Goal: Complete application form

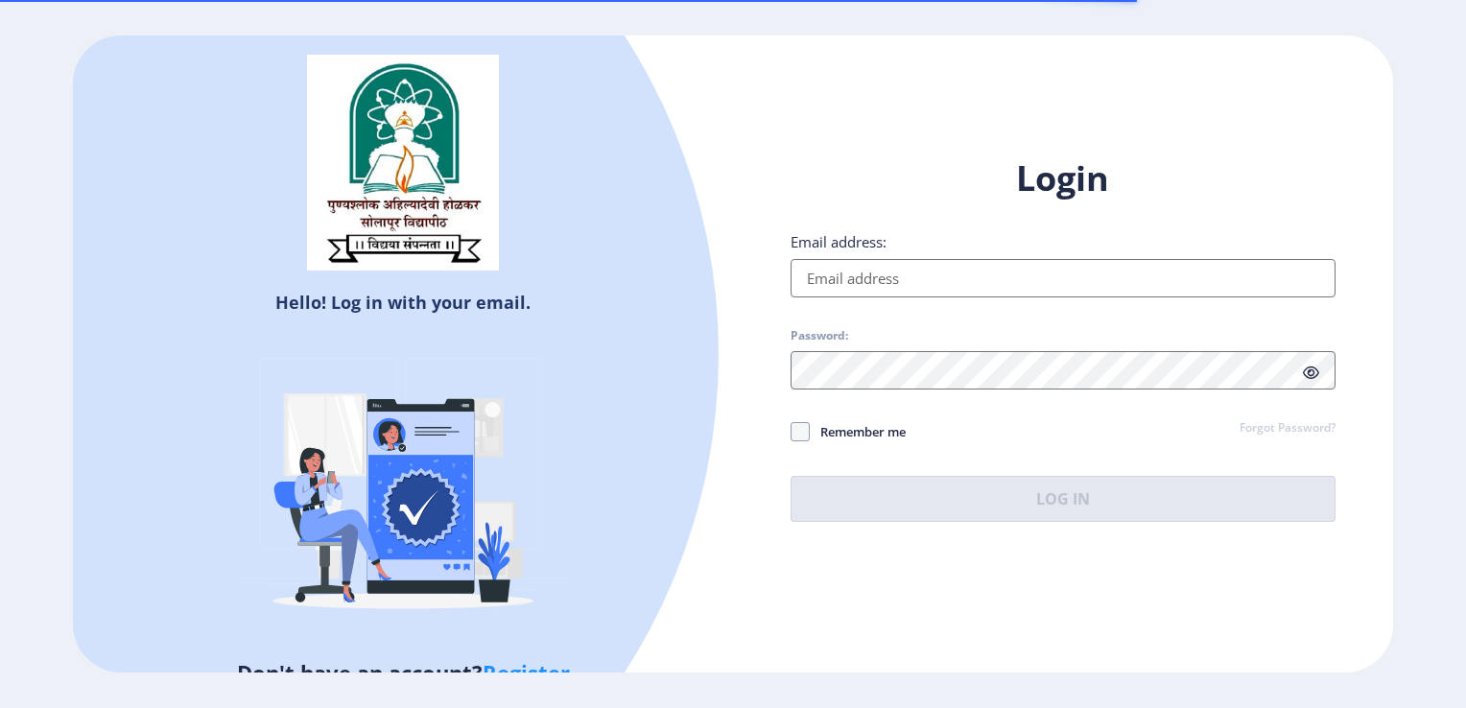
click at [883, 258] on div "Email address:" at bounding box center [1062, 264] width 545 height 65
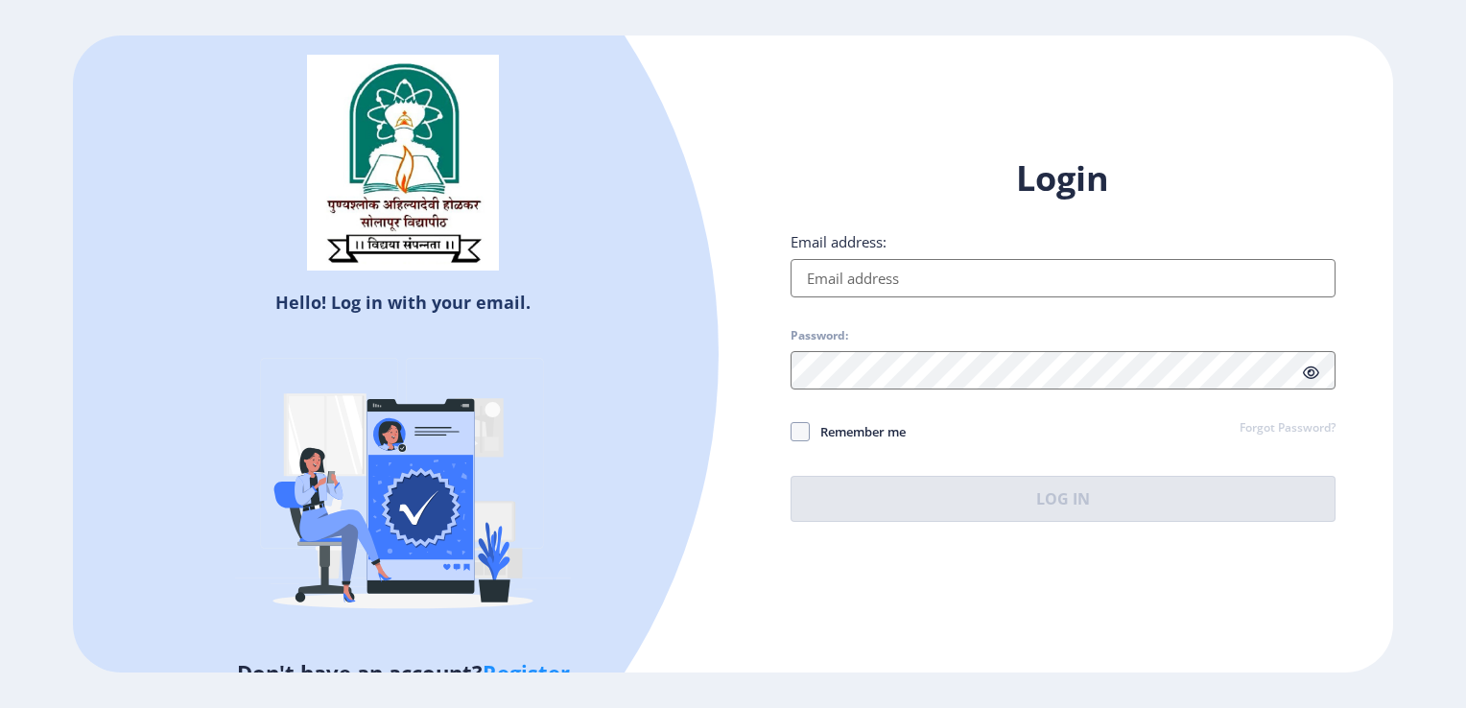
click at [863, 279] on input "Email address:" at bounding box center [1062, 278] width 545 height 38
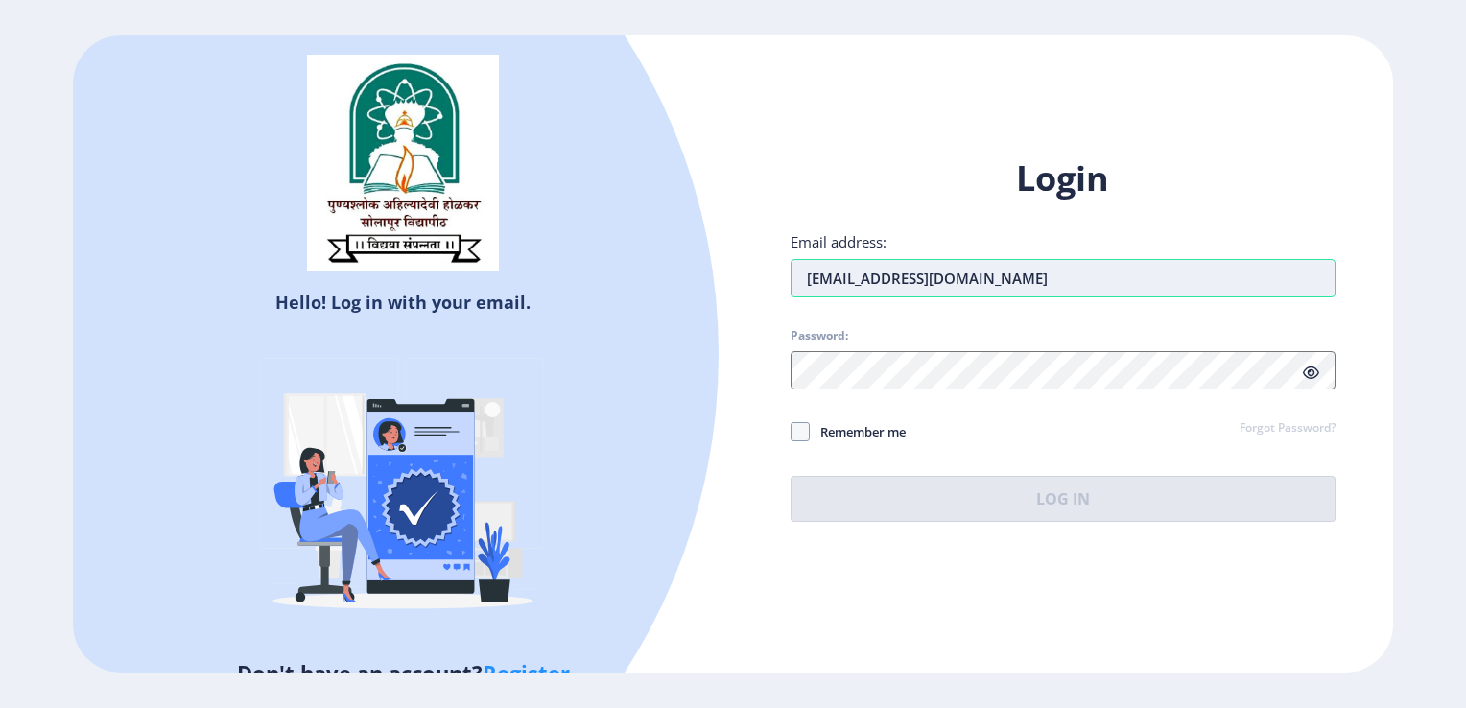
type input "[PERSON_NAME][EMAIL_ADDRESS][PERSON_NAME][DOMAIN_NAME]"
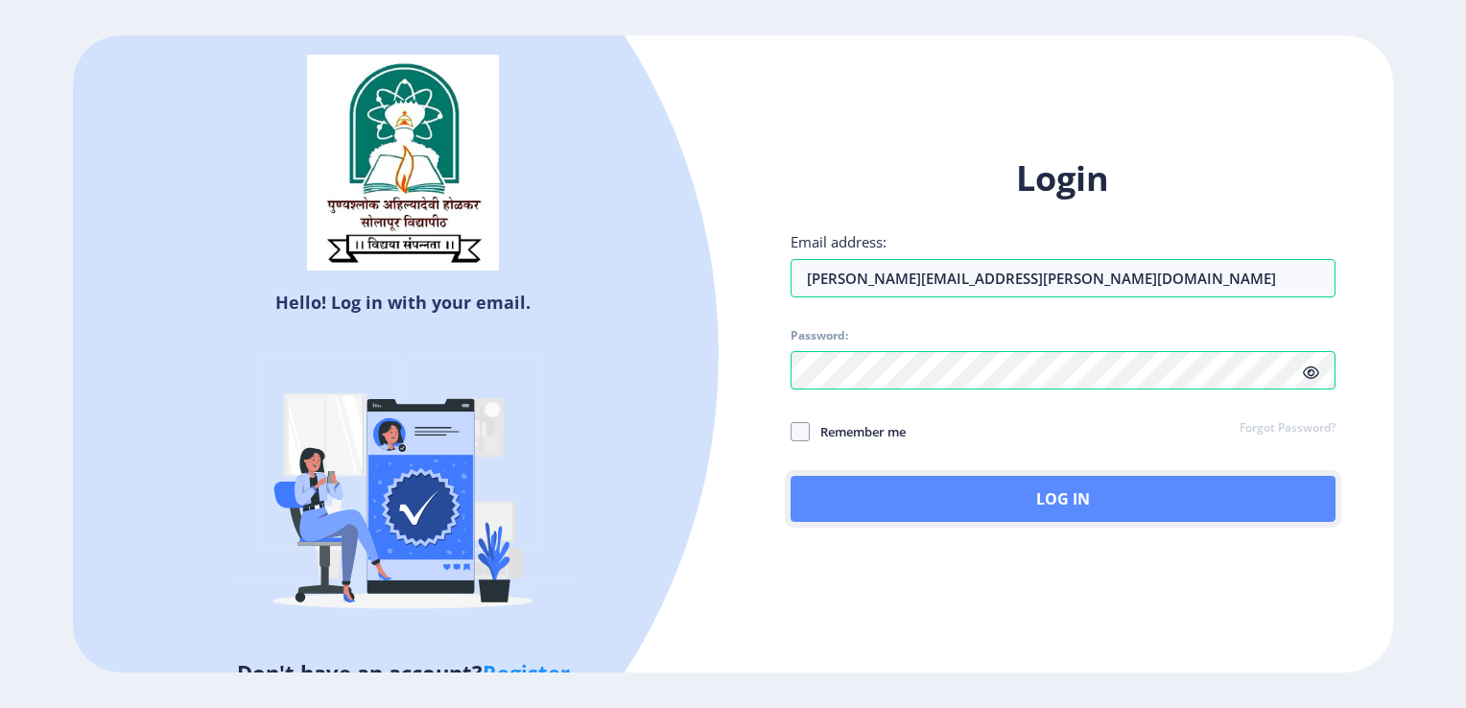
click at [877, 510] on button "Log In" at bounding box center [1062, 499] width 545 height 46
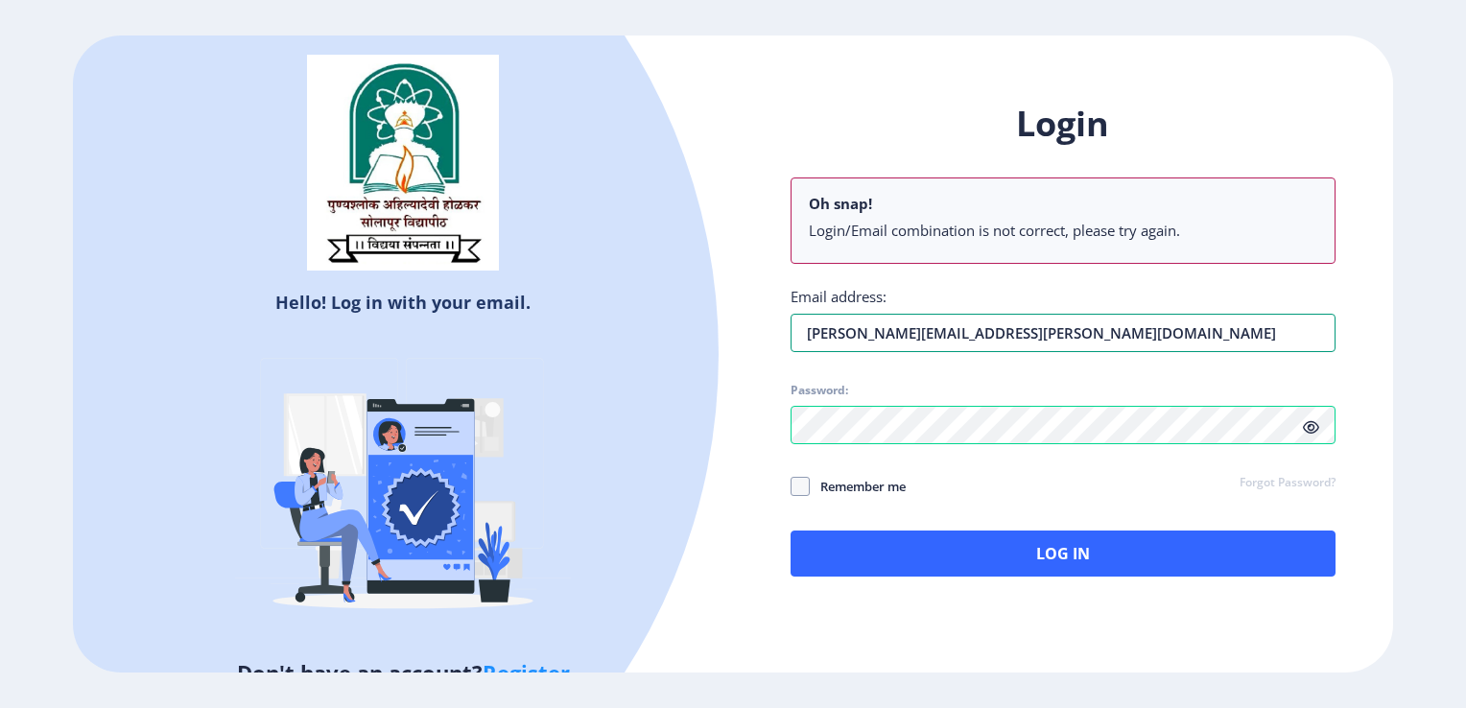
click at [1024, 283] on div "Login Oh snap! Login/Email combination is not correct, please try again. Email …" at bounding box center [1062, 339] width 545 height 476
click at [926, 327] on input "Email address:" at bounding box center [1062, 333] width 545 height 38
type input "[EMAIL_ADDRESS][DOMAIN_NAME]"
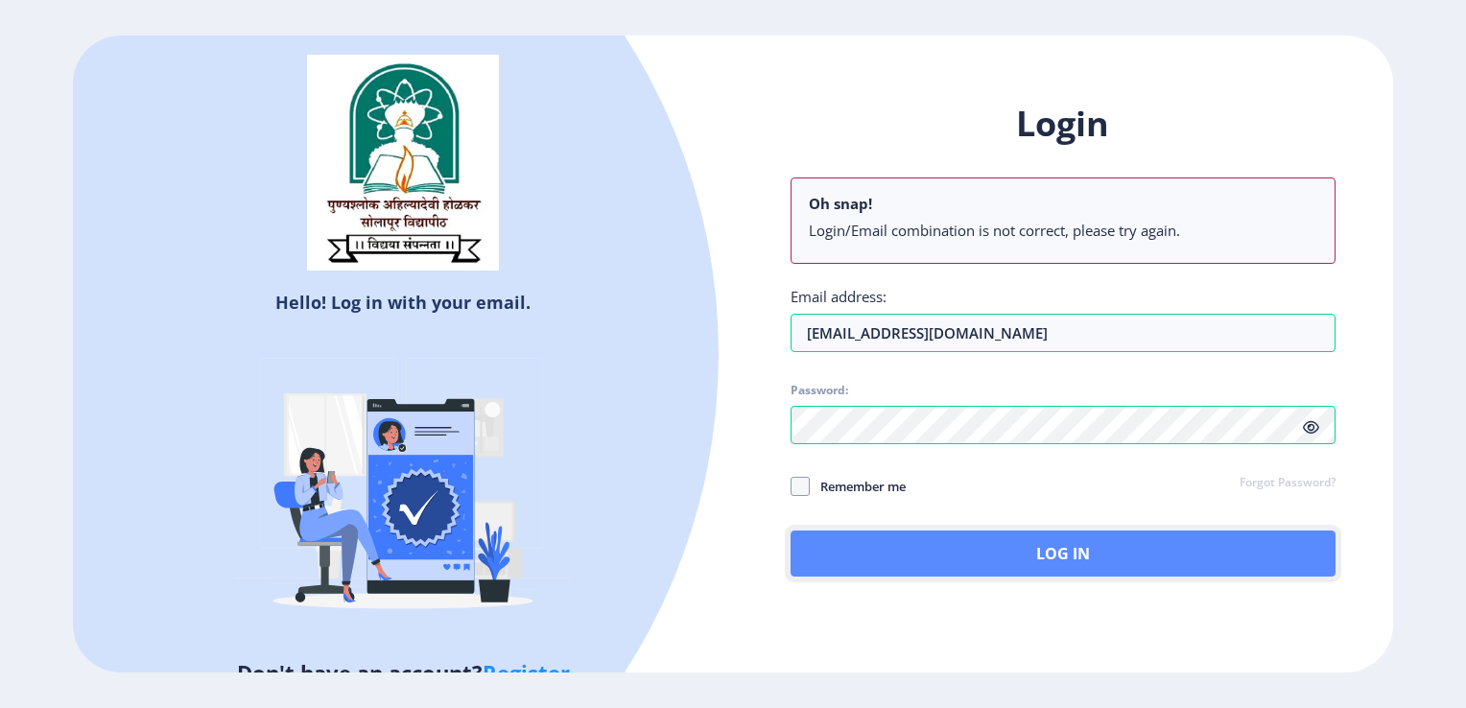
click at [909, 554] on button "Log In" at bounding box center [1062, 553] width 545 height 46
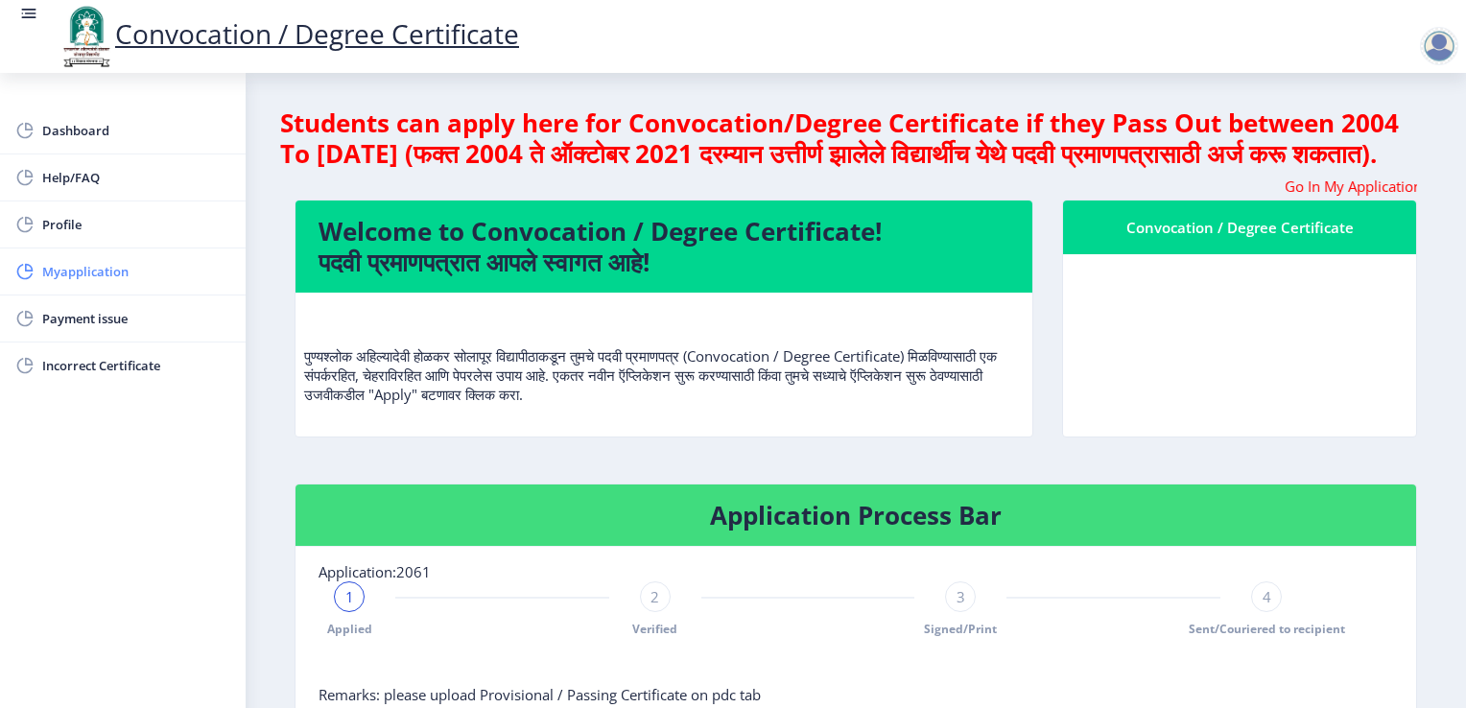
click at [116, 275] on span "Myapplication" at bounding box center [136, 271] width 188 height 23
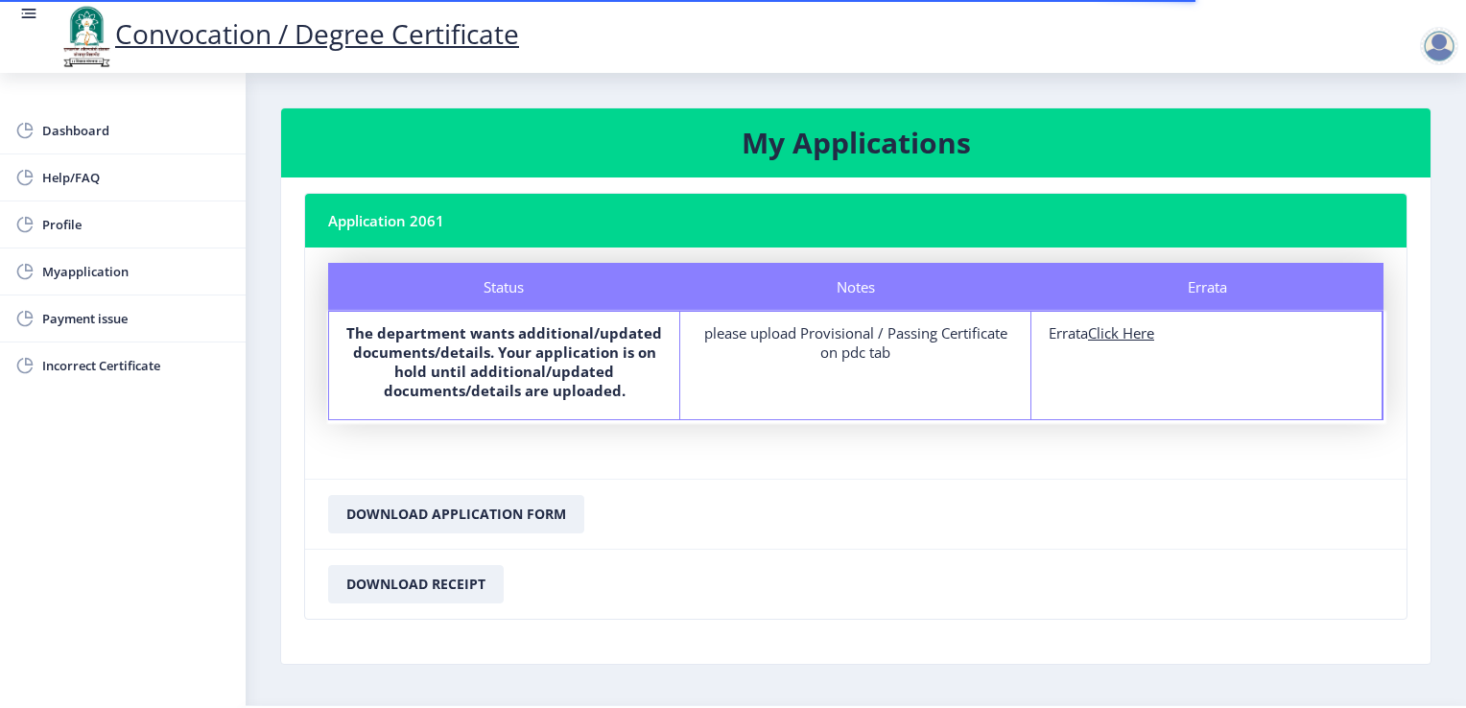
click at [1110, 336] on u "Click Here" at bounding box center [1121, 332] width 66 height 19
select select
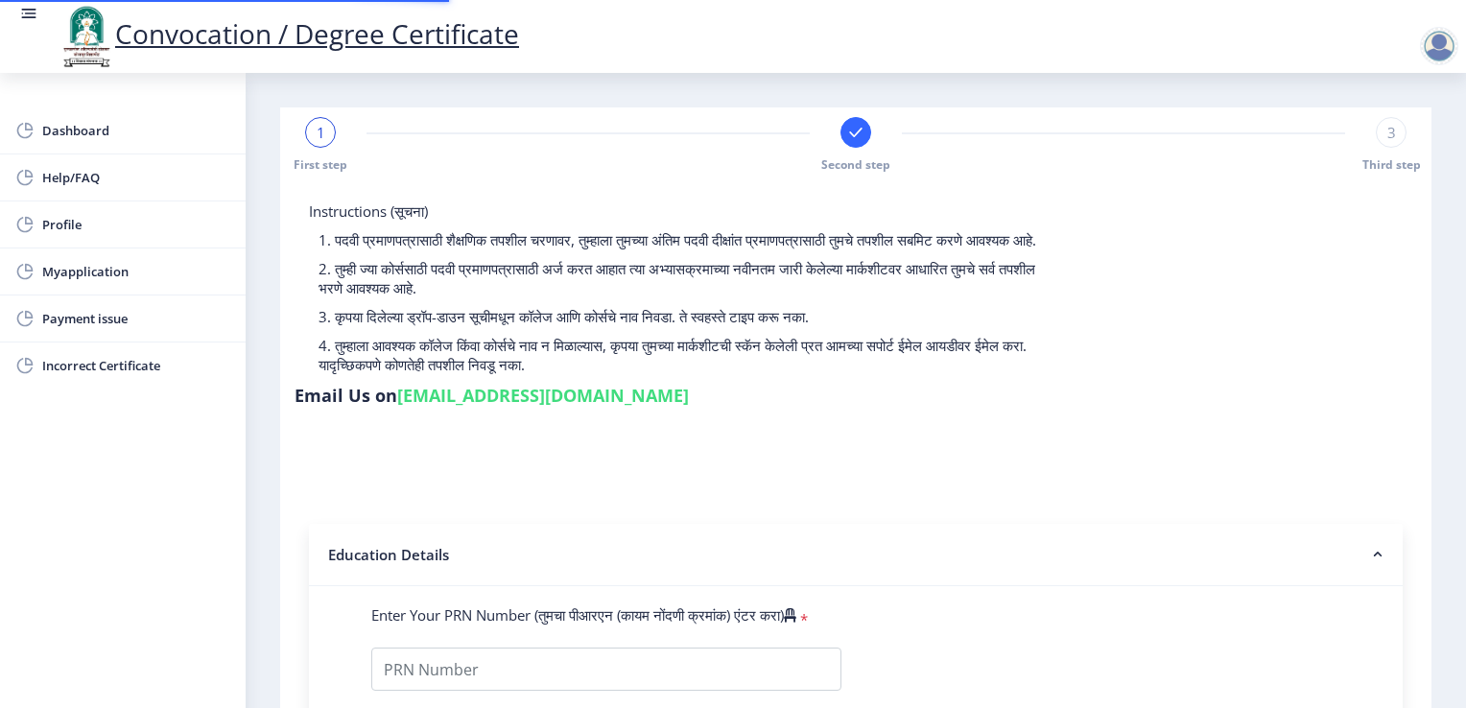
type input "2012032510000301"
select select "Regular"
select select "2016"
select select "May"
select select "FIRST CLASS"
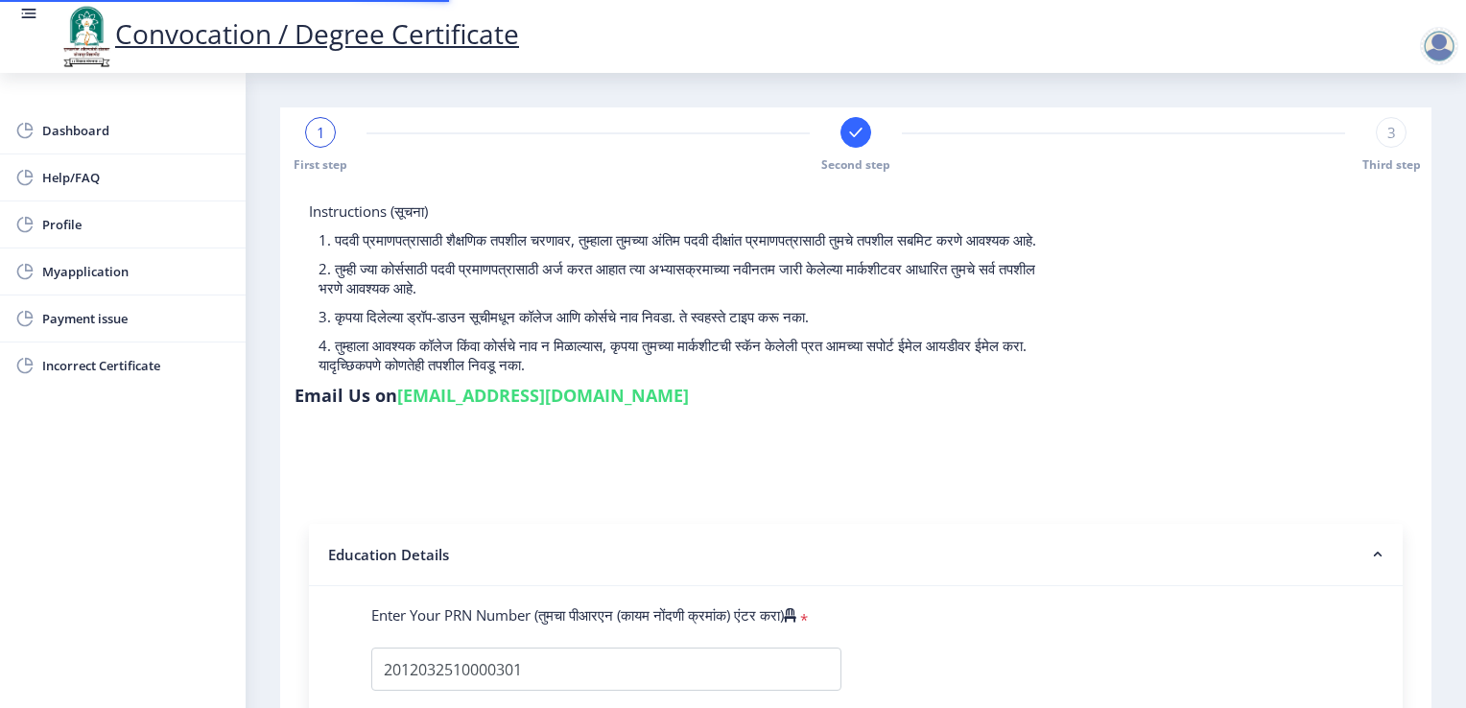
type input "615814"
type input "Awachare [PERSON_NAME]"
type input "Asha"
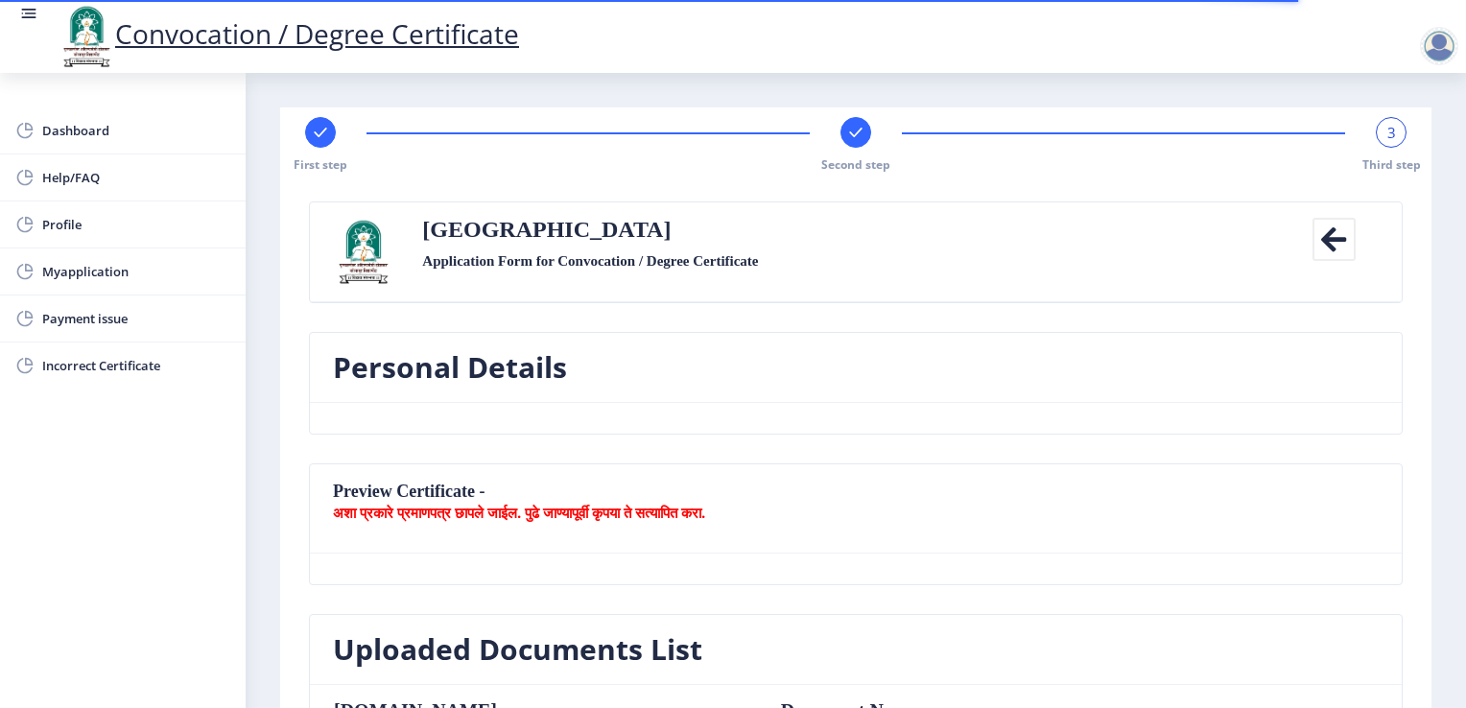
click at [1408, 478] on div "Preview Certificate - अशा प्रकारे प्रमाणपत्र छापले जाईल. पुढे जाण्यापूर्वी कृपय…" at bounding box center [855, 538] width 1122 height 151
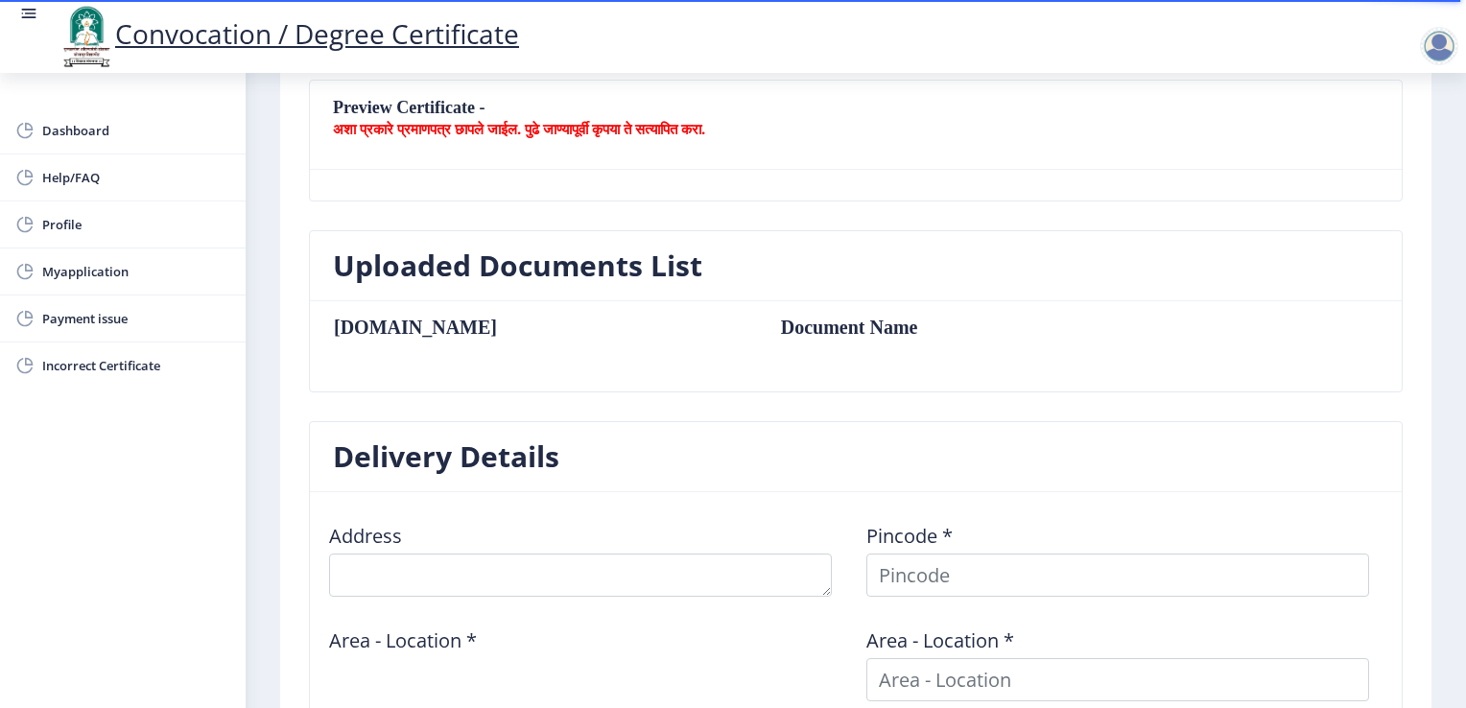
scroll to position [422, 0]
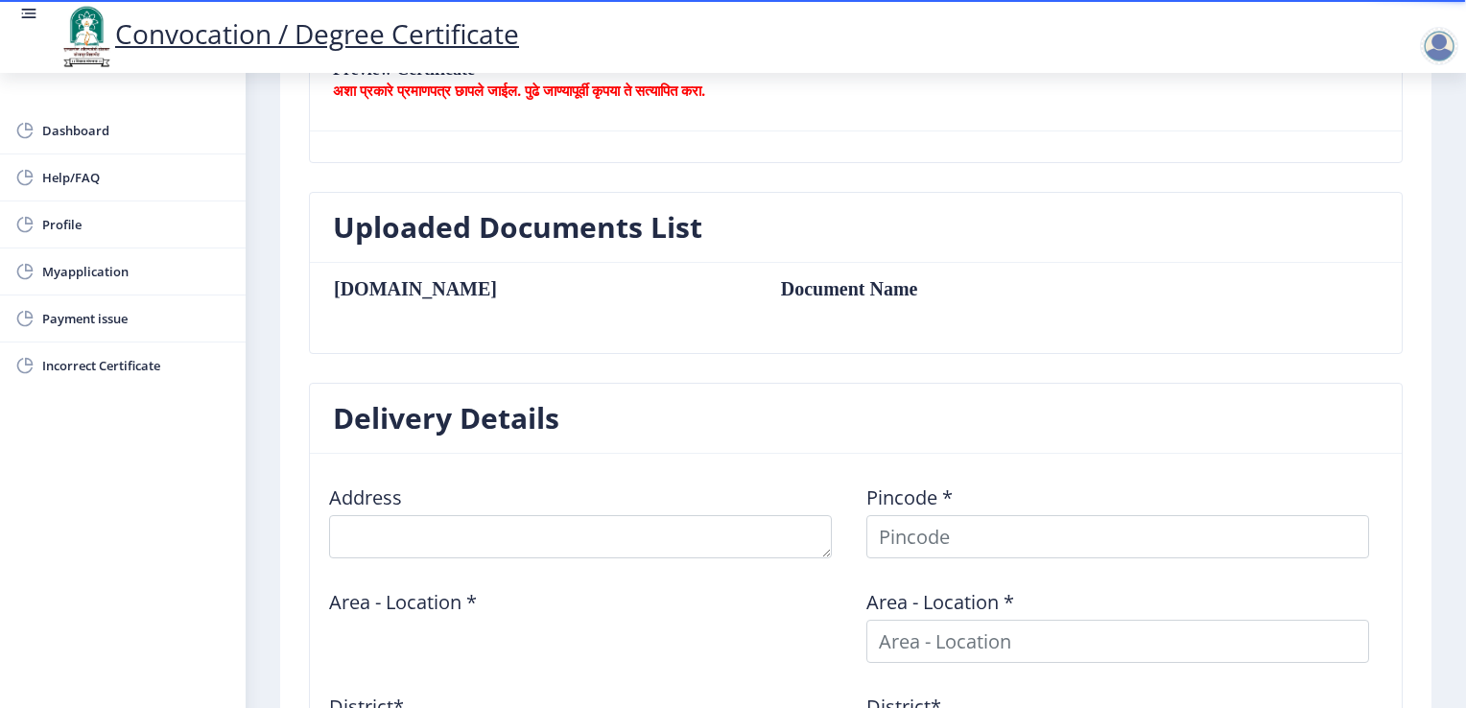
click at [353, 290] on th "[DOMAIN_NAME]" at bounding box center [547, 288] width 429 height 21
click at [507, 293] on th "[DOMAIN_NAME]" at bounding box center [547, 288] width 429 height 21
click at [414, 294] on th "[DOMAIN_NAME]" at bounding box center [547, 288] width 429 height 21
drag, startPoint x: 358, startPoint y: 285, endPoint x: 448, endPoint y: 306, distance: 92.6
click at [448, 306] on table "[DOMAIN_NAME] Document Name" at bounding box center [751, 307] width 836 height 59
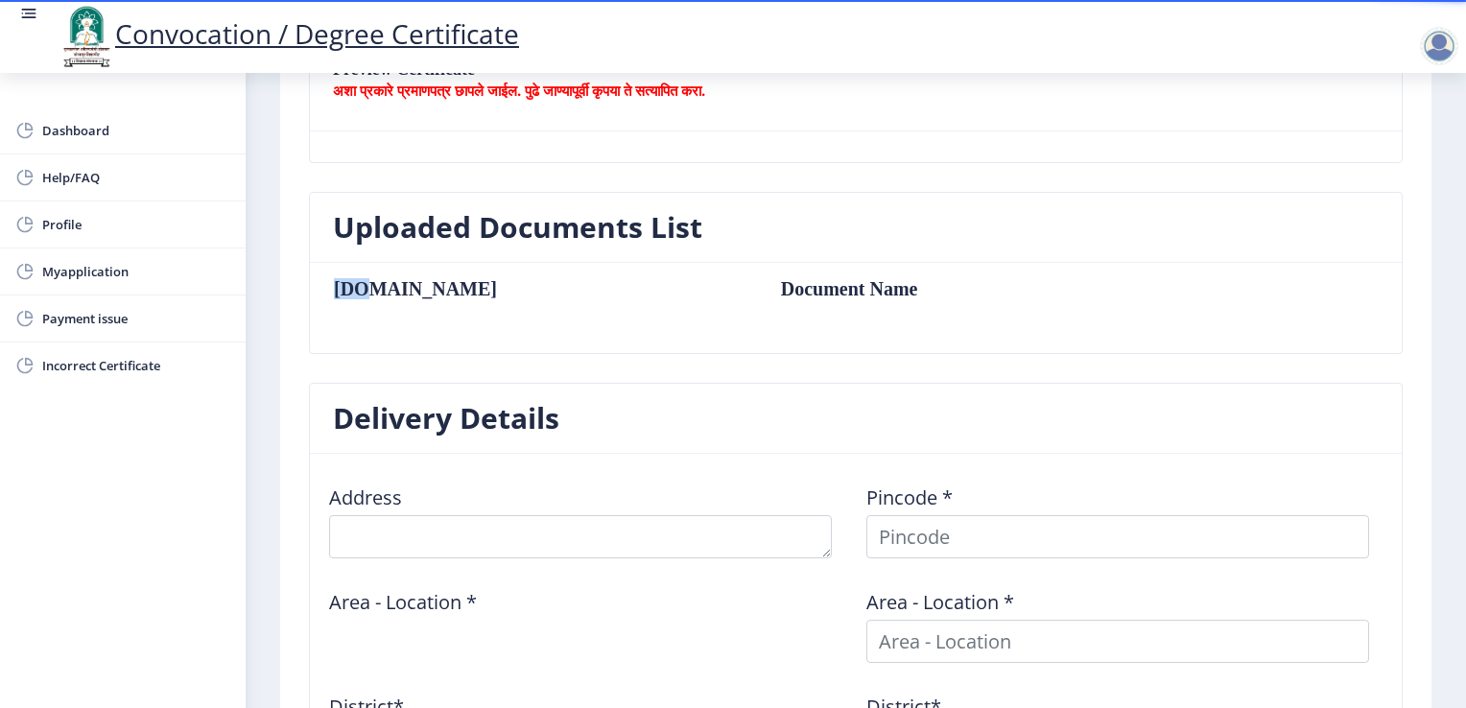
click at [448, 306] on table "[DOMAIN_NAME] Document Name" at bounding box center [751, 307] width 836 height 59
drag, startPoint x: 502, startPoint y: 340, endPoint x: 679, endPoint y: 335, distance: 177.5
click at [679, 335] on nb-card-body "[DOMAIN_NAME] Document Name" at bounding box center [856, 308] width 1092 height 90
click at [928, 309] on table "[DOMAIN_NAME] Document Name" at bounding box center [751, 307] width 836 height 59
